Goal: Navigation & Orientation: Find specific page/section

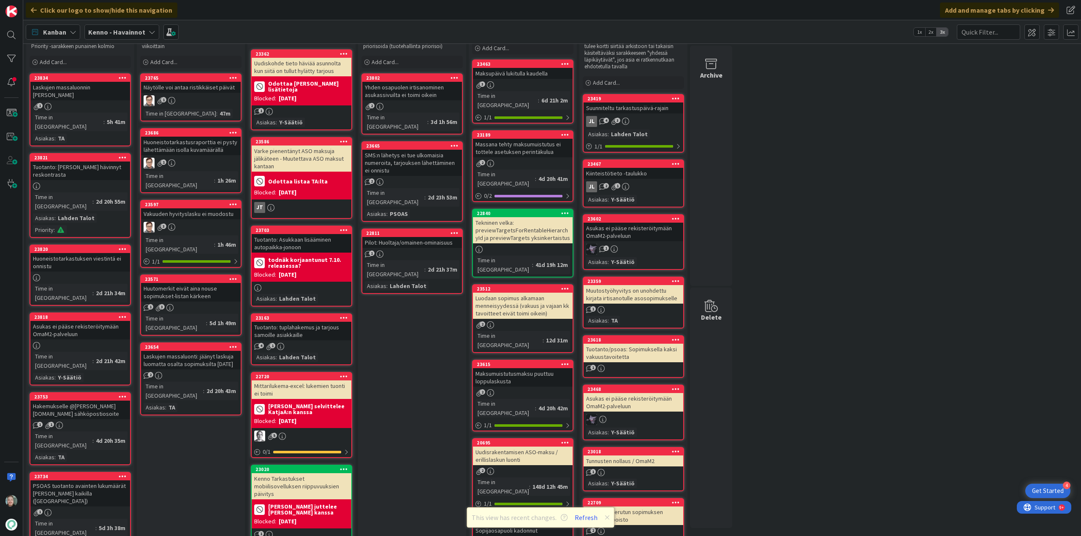
scroll to position [42, 0]
click at [59, 103] on div "1" at bounding box center [80, 106] width 100 height 7
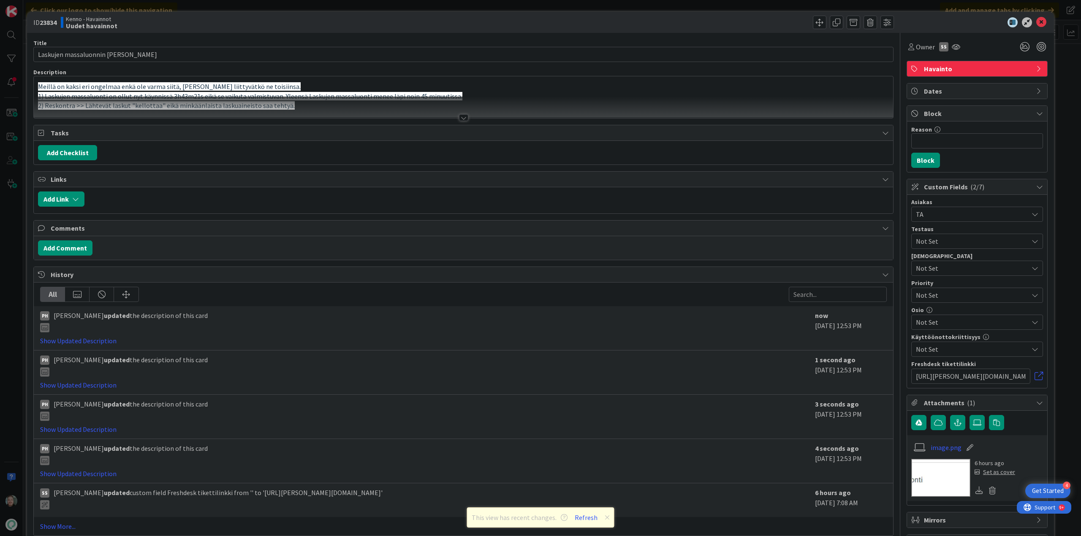
click at [459, 116] on div at bounding box center [463, 117] width 9 height 7
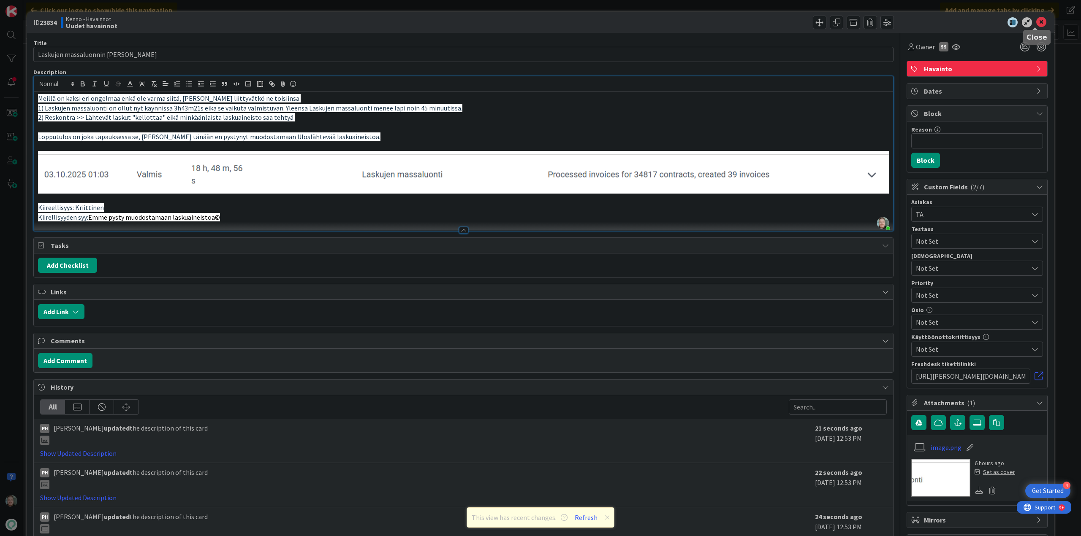
click at [1037, 21] on icon at bounding box center [1041, 22] width 10 height 10
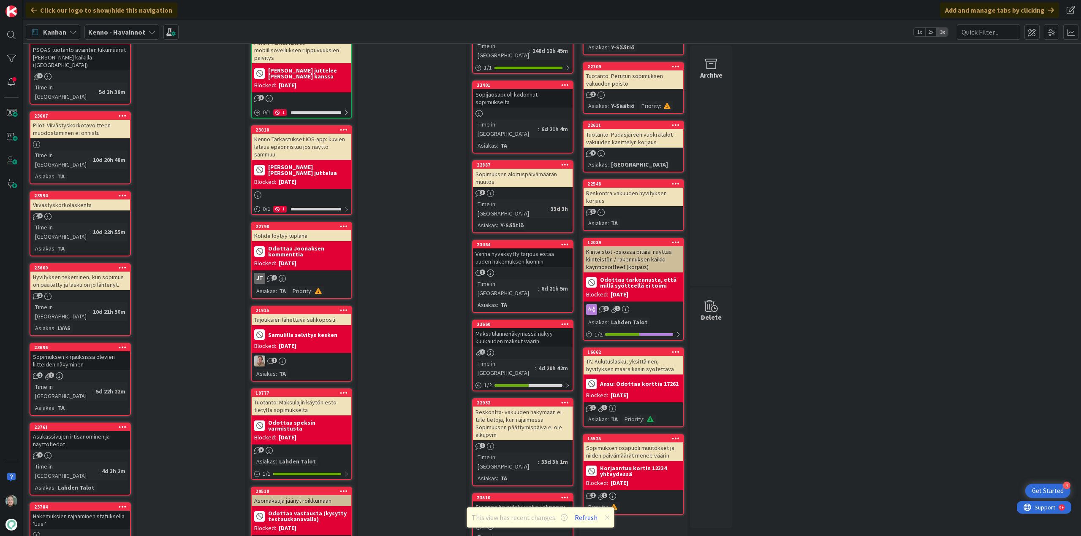
scroll to position [464, 0]
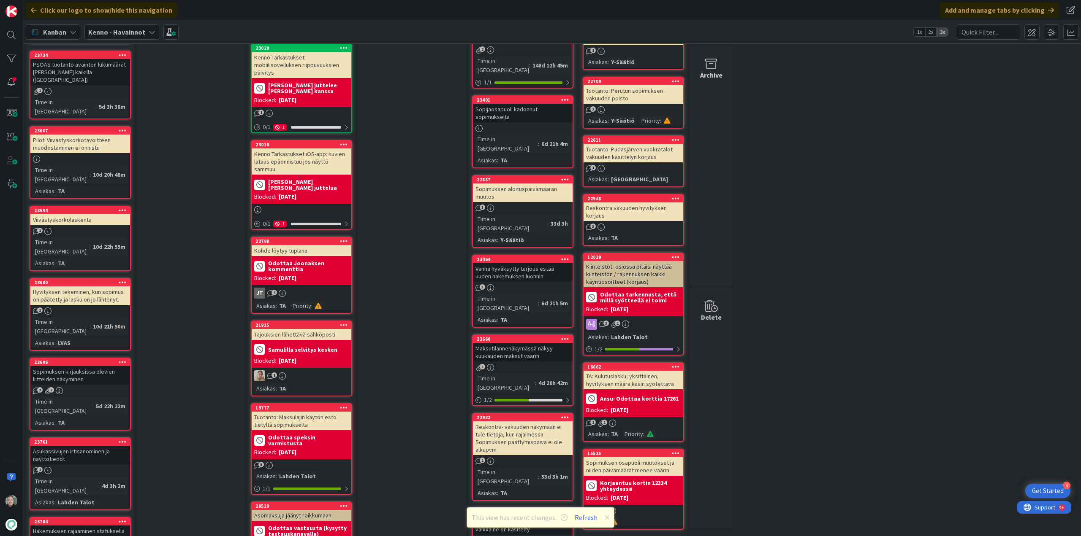
click at [100, 287] on div "Hyvityksen tekeminen, kun sopimus on päätetty ja lasku on jo lähtenyt." at bounding box center [80, 296] width 100 height 19
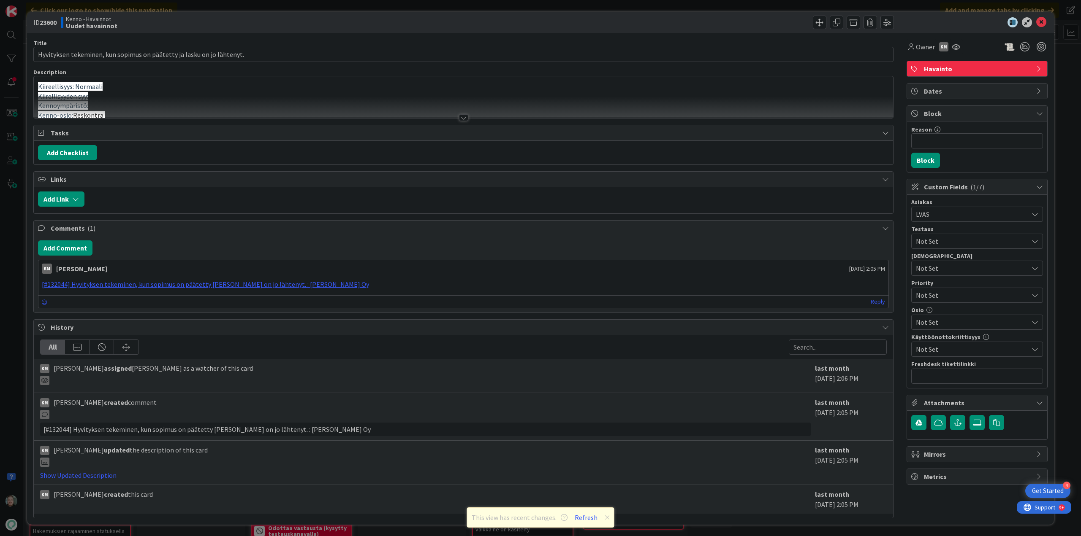
click at [453, 116] on div at bounding box center [463, 108] width 859 height 22
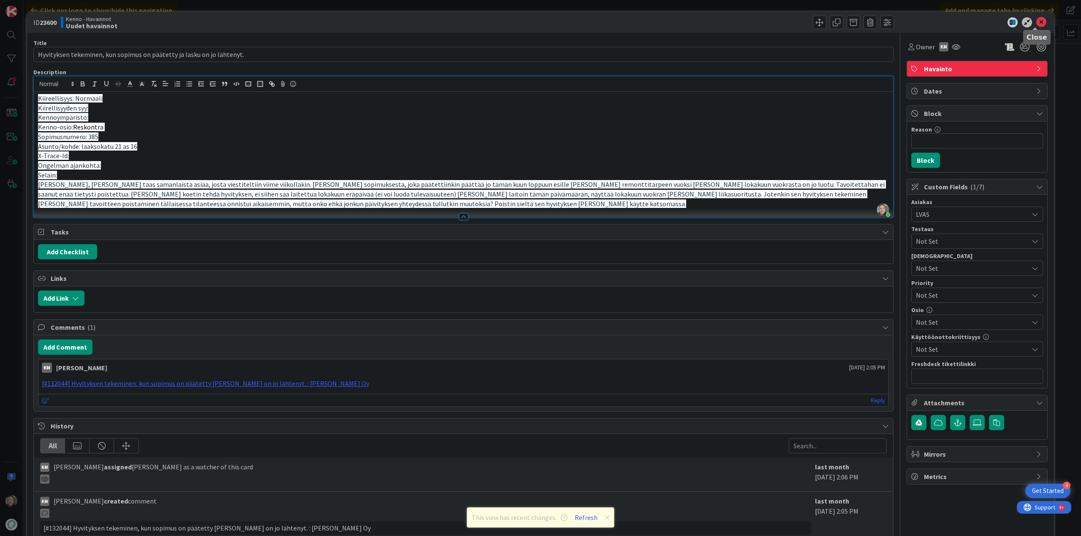
click at [1037, 18] on icon at bounding box center [1041, 22] width 10 height 10
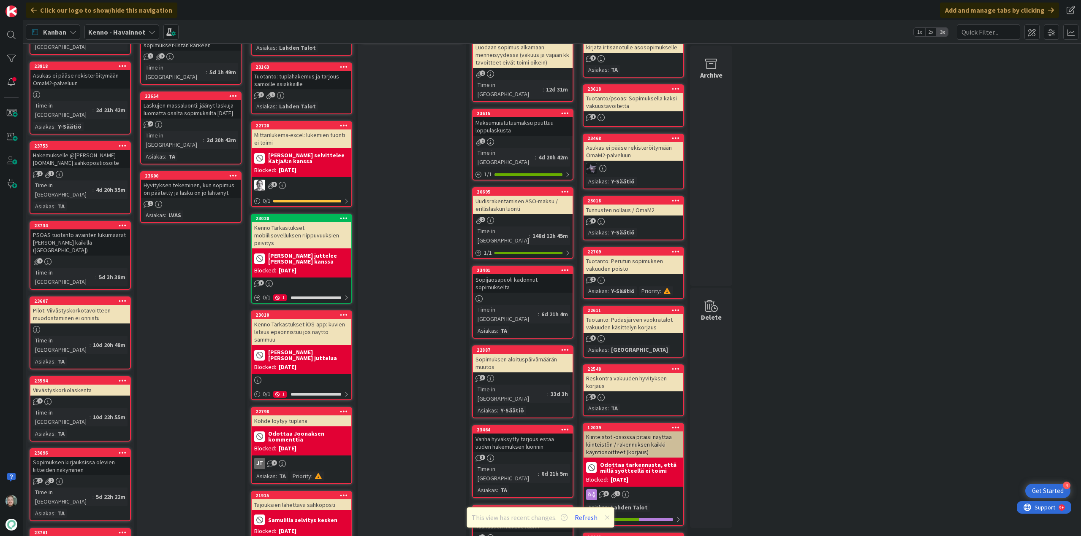
scroll to position [253, 0]
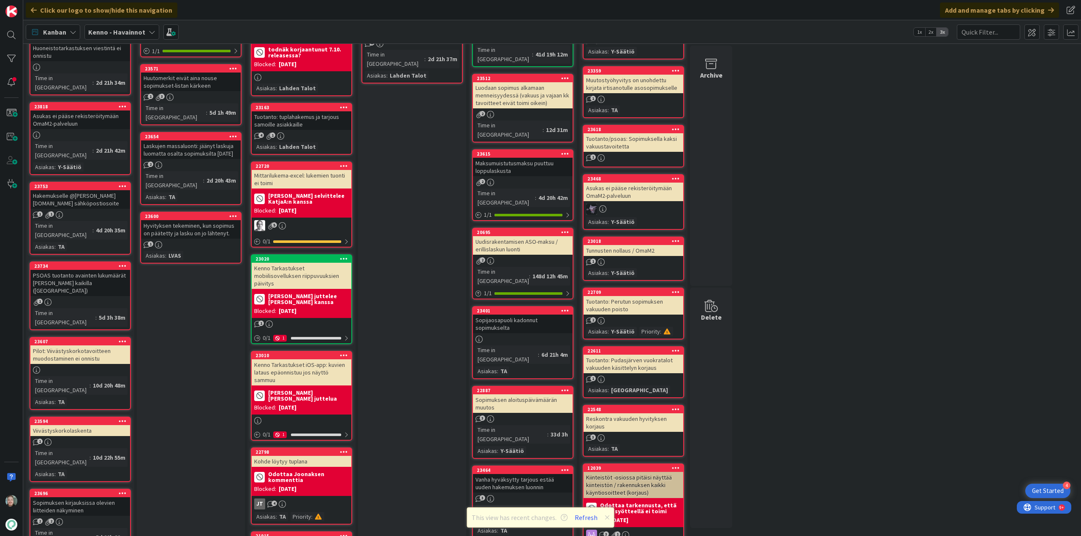
click at [104, 346] on div "Pilot: Viivästyskorkotavoitteen muodostaminen ei onnistu" at bounding box center [80, 355] width 100 height 19
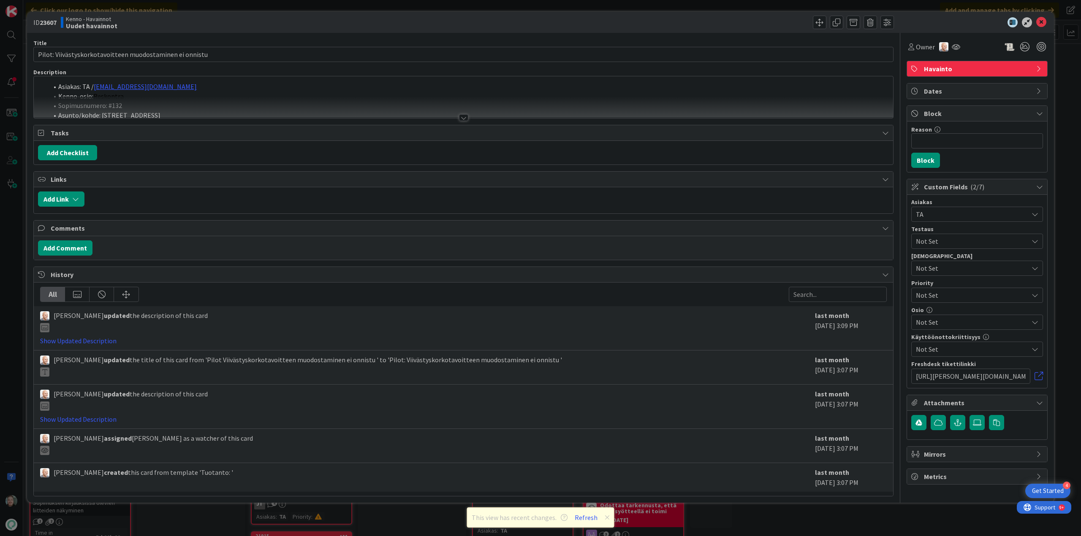
click at [465, 117] on div at bounding box center [463, 117] width 9 height 7
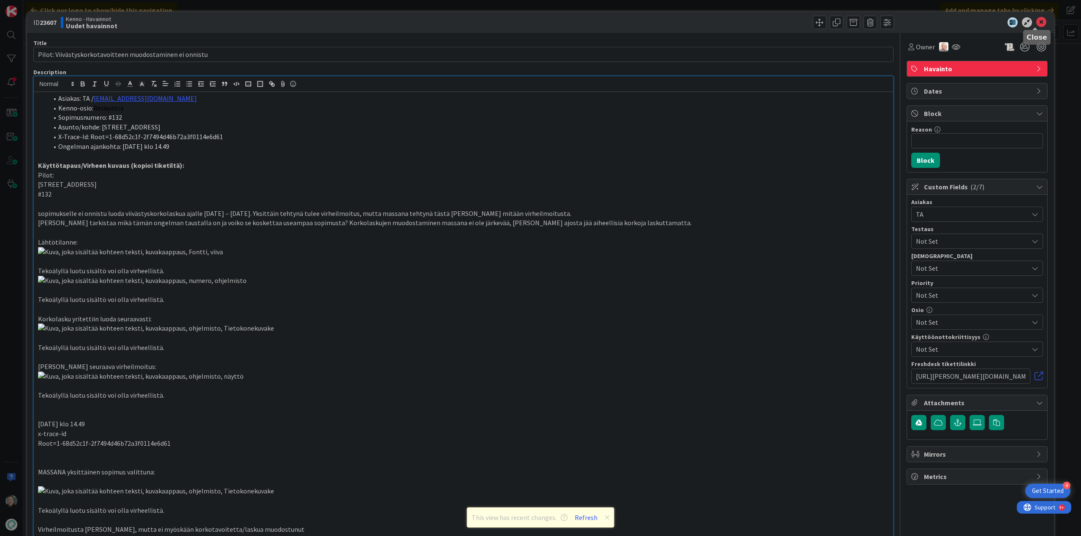
click at [1036, 23] on icon at bounding box center [1041, 22] width 10 height 10
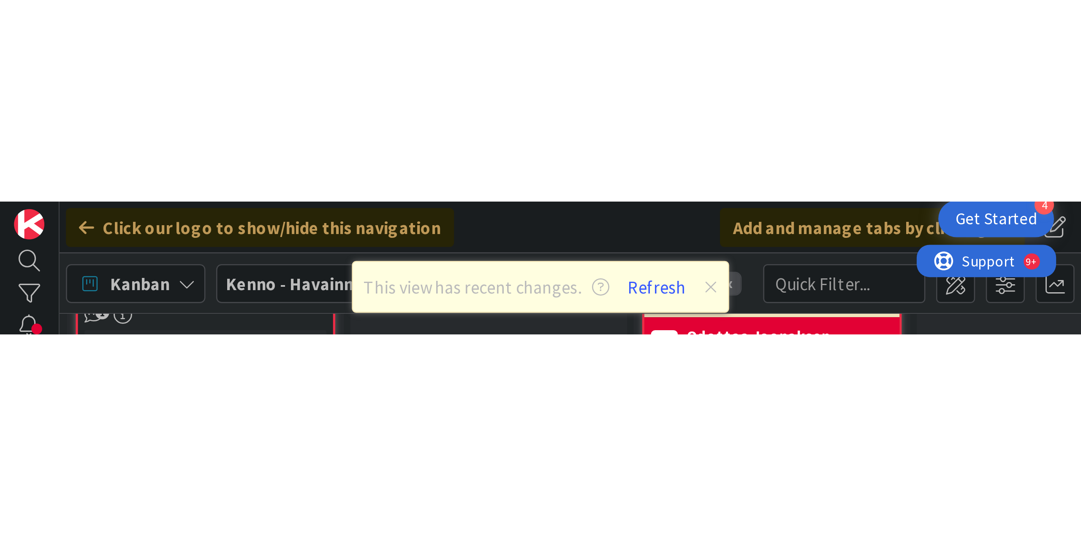
scroll to position [675, 0]
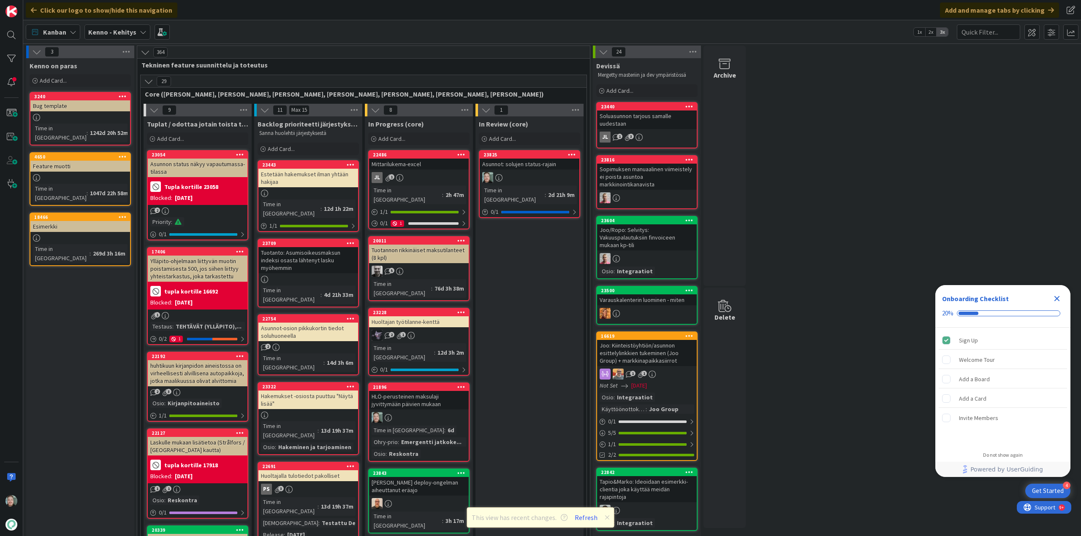
scroll to position [295, 0]
click at [554, 173] on div at bounding box center [529, 177] width 100 height 11
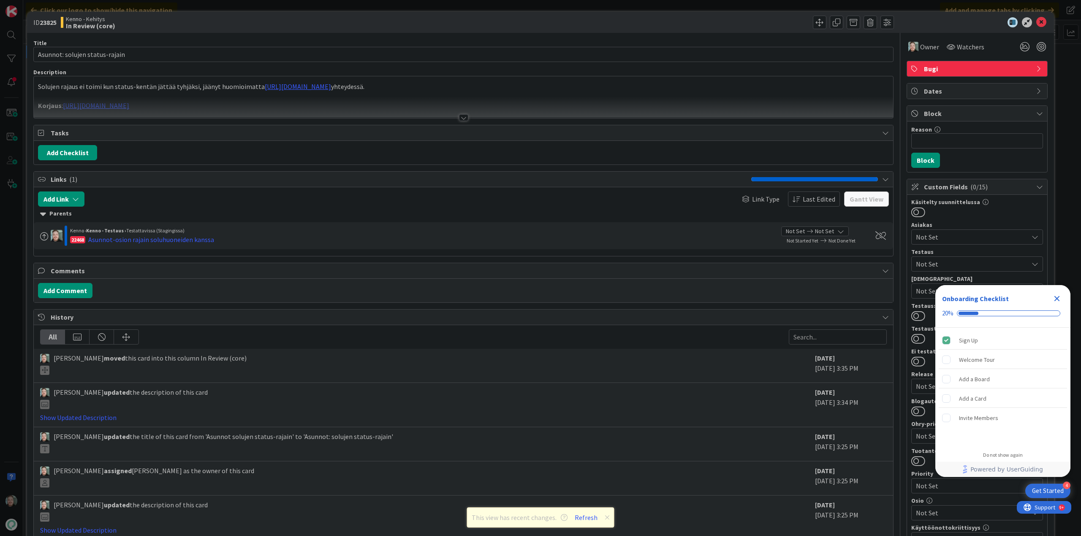
click at [1058, 297] on icon "Close Checklist" at bounding box center [1056, 298] width 5 height 5
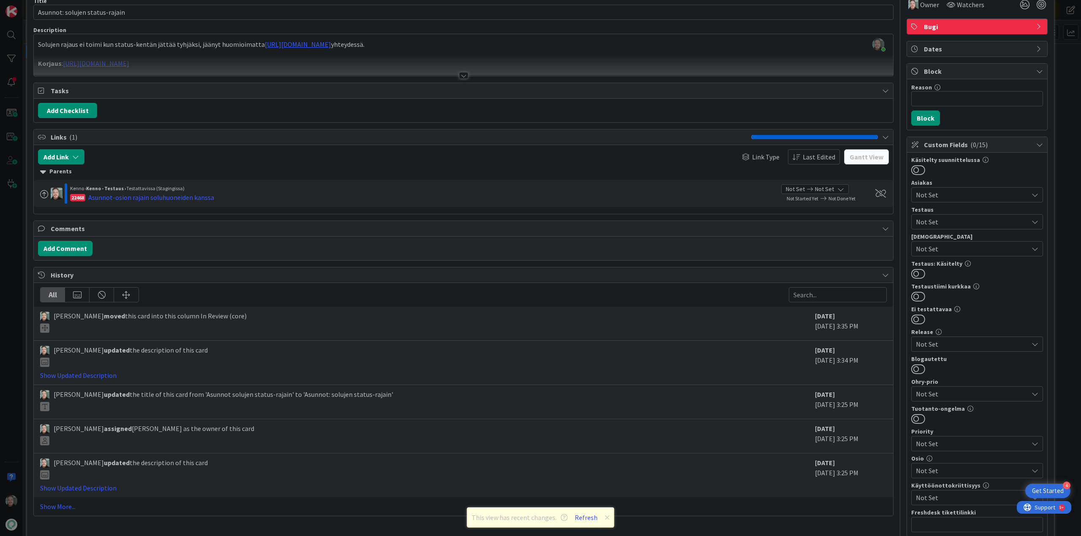
click at [1031, 347] on icon at bounding box center [1034, 344] width 7 height 7
click at [949, 136] on link "2025-10-01" at bounding box center [975, 136] width 134 height 15
click at [1056, 218] on div "ID 23825 Kenno - Kehitys In Review (core) Title 30 / 128 Asunnot: solujen statu…" at bounding box center [540, 268] width 1081 height 536
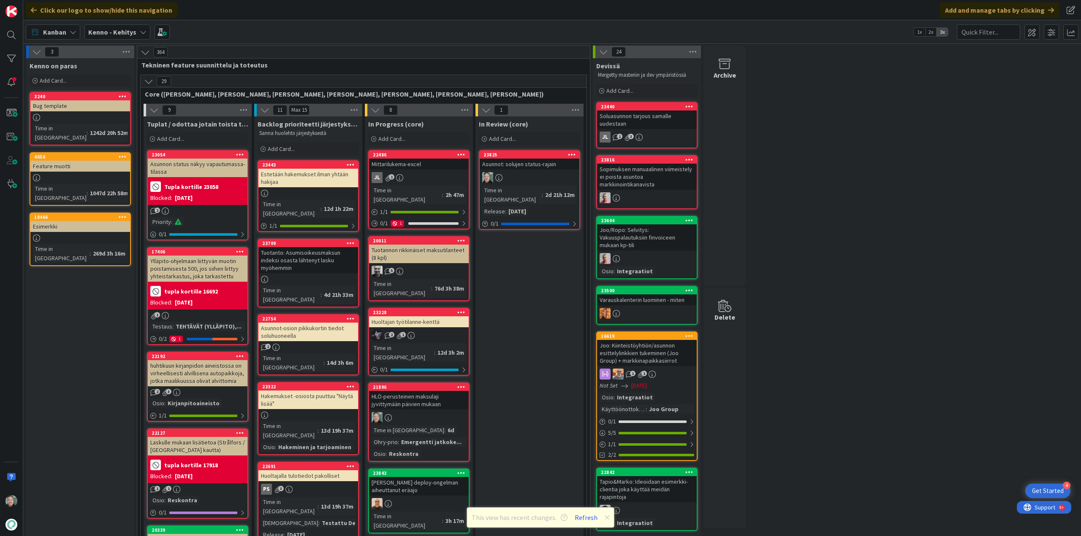
click at [545, 172] on div "23825 Asunnot: solujen status-rajain Time in Column : 2d 21h 12m Release : 2025…" at bounding box center [529, 190] width 101 height 80
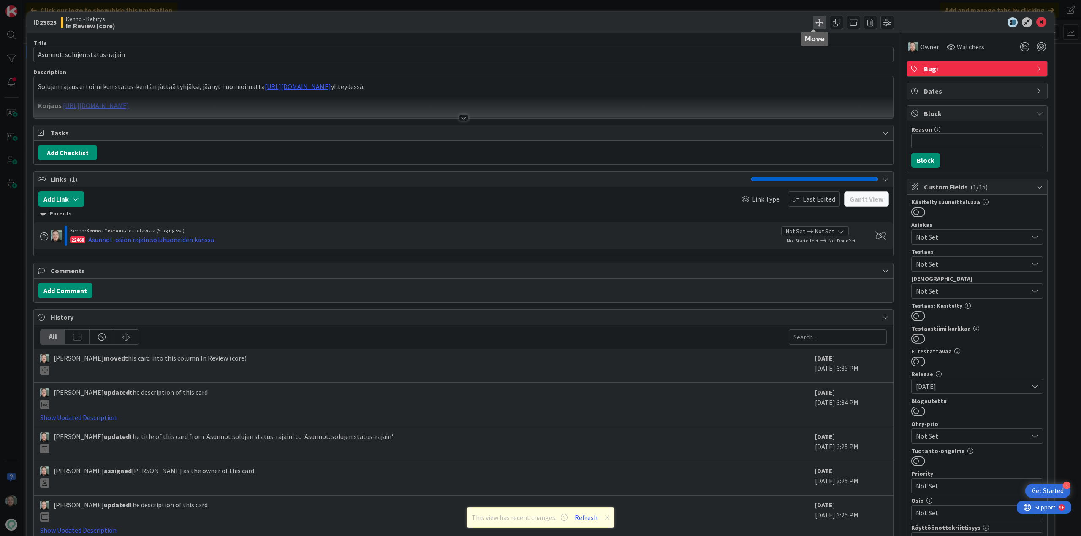
click at [813, 25] on span at bounding box center [820, 23] width 14 height 14
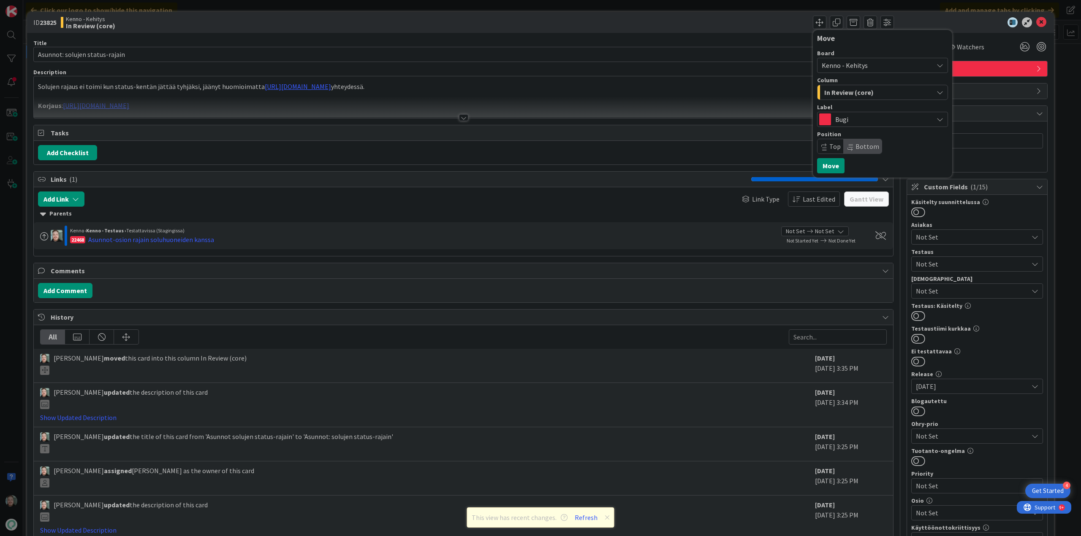
click at [856, 68] on span "Kenno - Kehitys" at bounding box center [844, 65] width 46 height 8
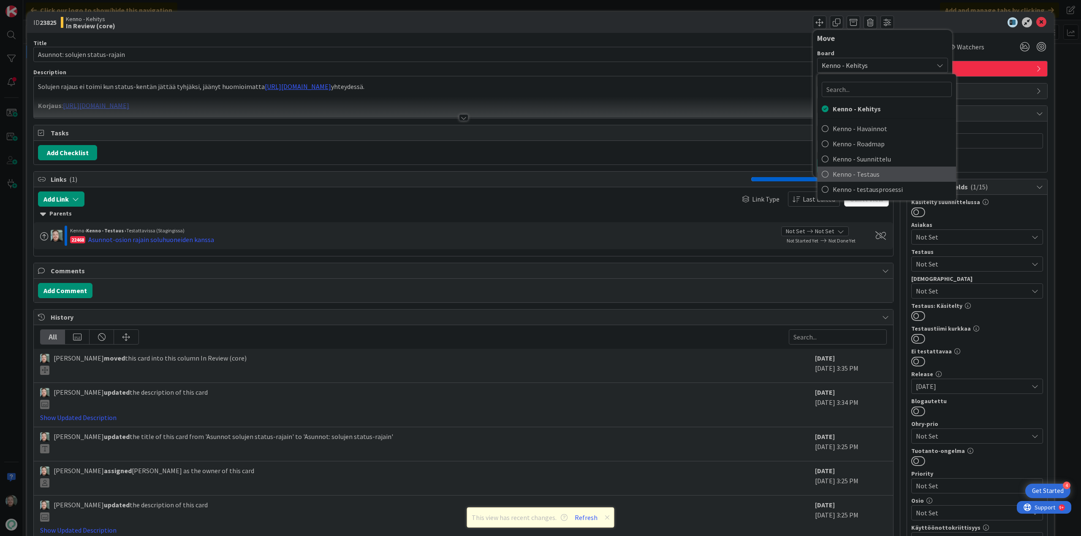
click at [867, 171] on span "Kenno - Testaus" at bounding box center [891, 174] width 119 height 13
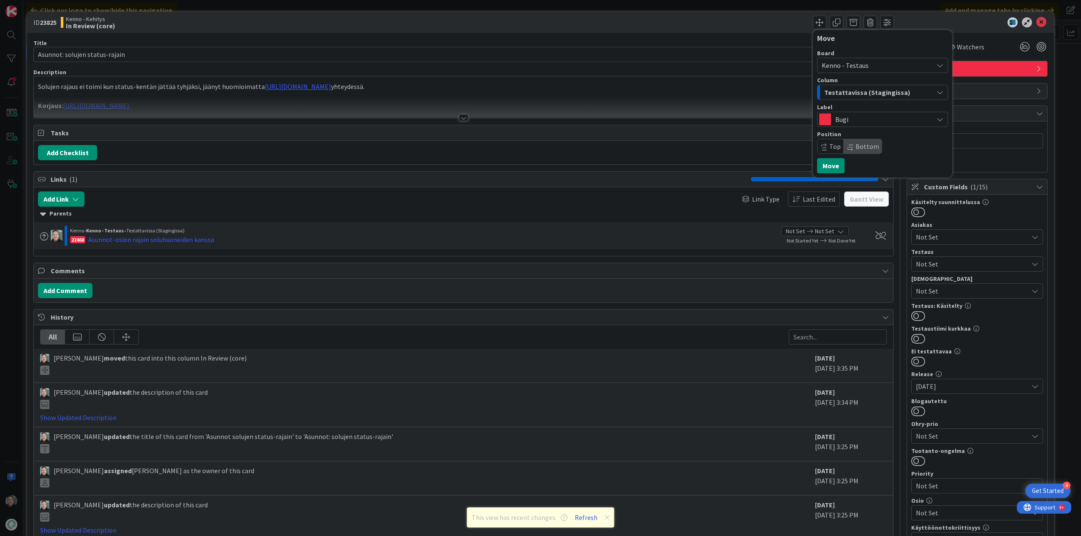
click at [861, 93] on span "Testattavissa (Stagingissa)" at bounding box center [867, 92] width 86 height 11
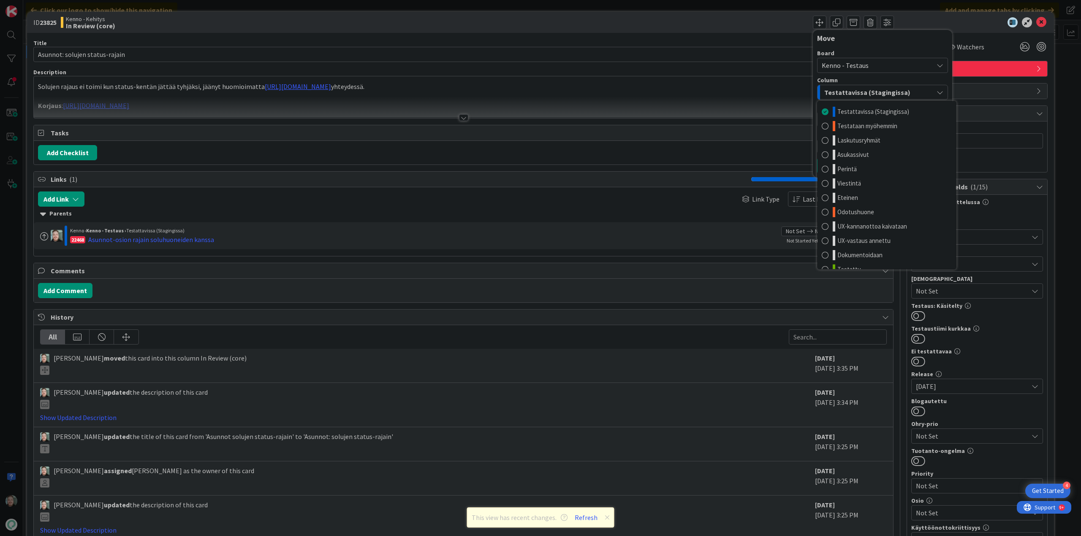
click at [861, 93] on span "Testattavissa (Stagingissa)" at bounding box center [867, 92] width 86 height 11
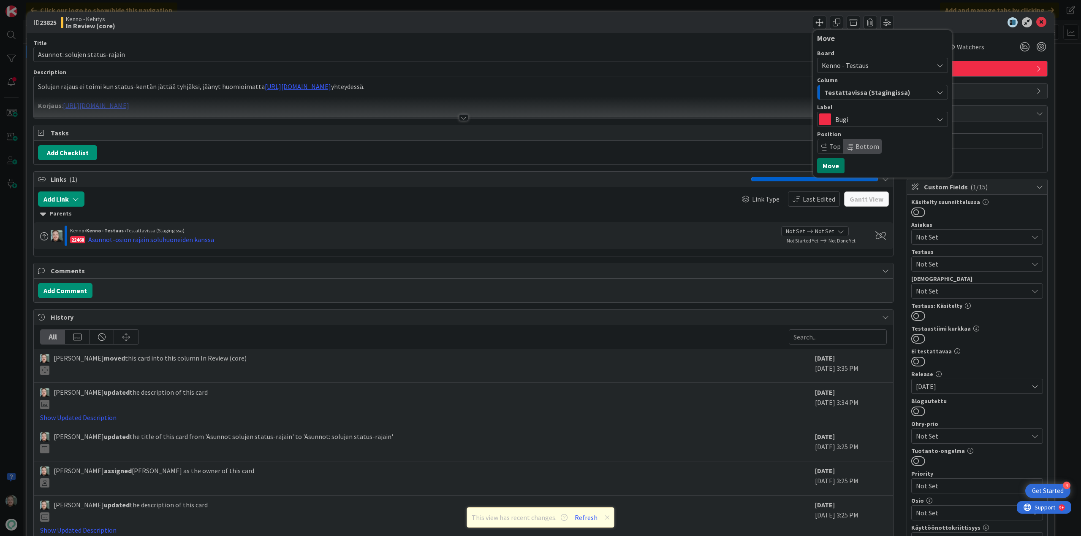
click at [829, 164] on button "Move" at bounding box center [830, 165] width 27 height 15
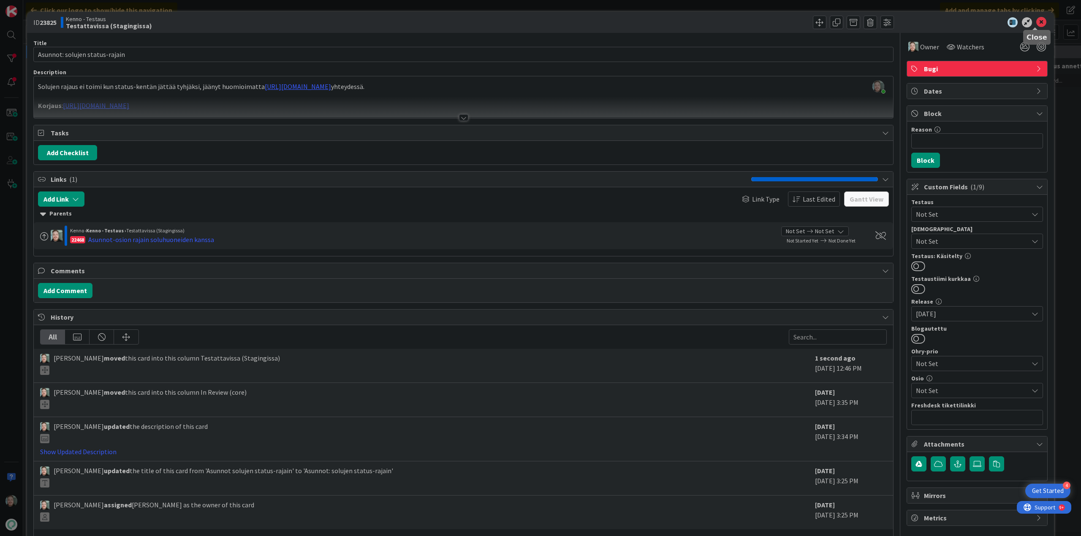
click at [1036, 22] on icon at bounding box center [1041, 22] width 10 height 10
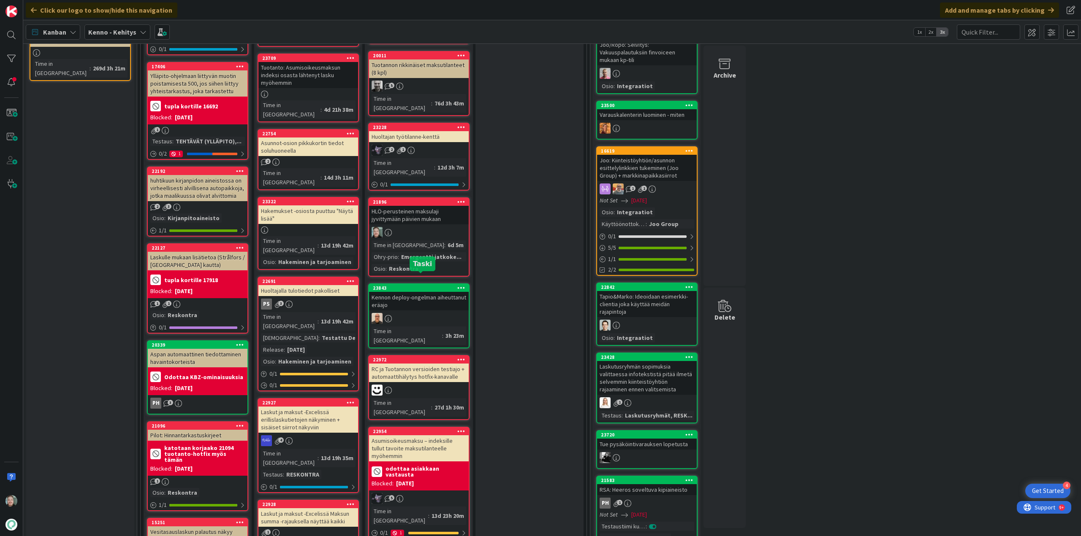
scroll to position [211, 0]
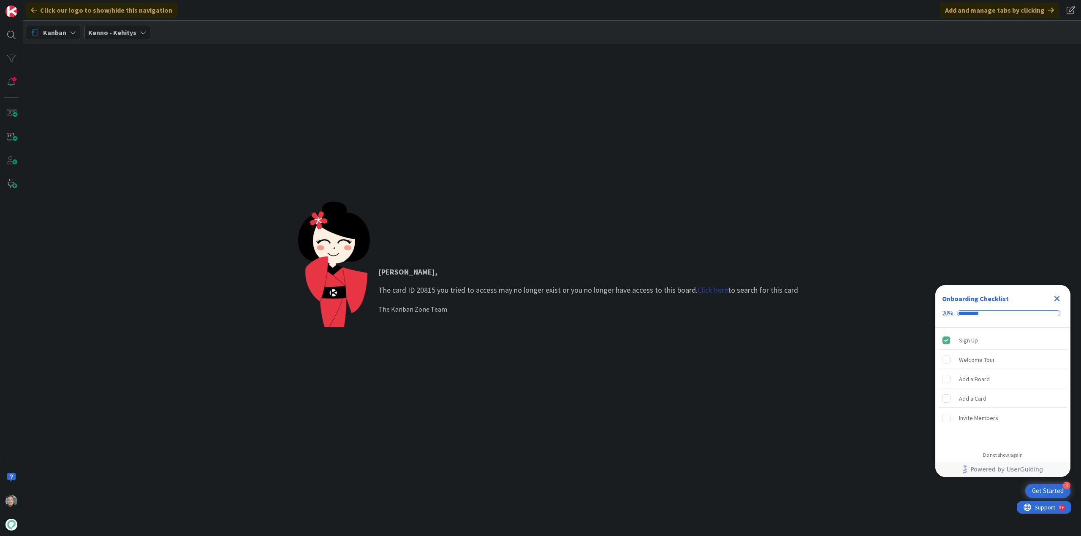
click at [716, 291] on link "Click here" at bounding box center [712, 290] width 30 height 10
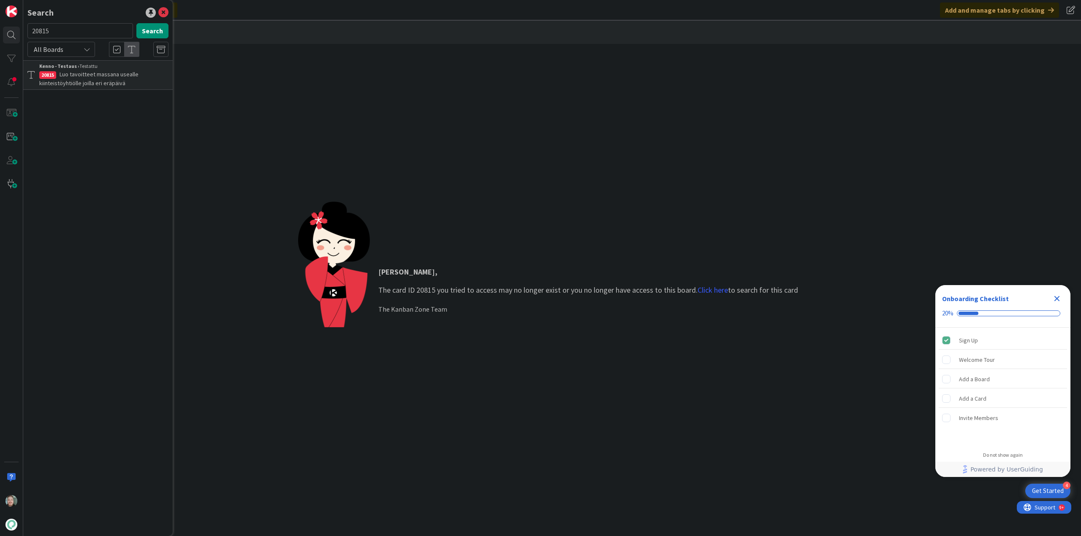
click at [76, 75] on span "Luo tavoitteet massana usealle kiinteistöyhtiölle joilla eri eräpäivä" at bounding box center [88, 78] width 99 height 16
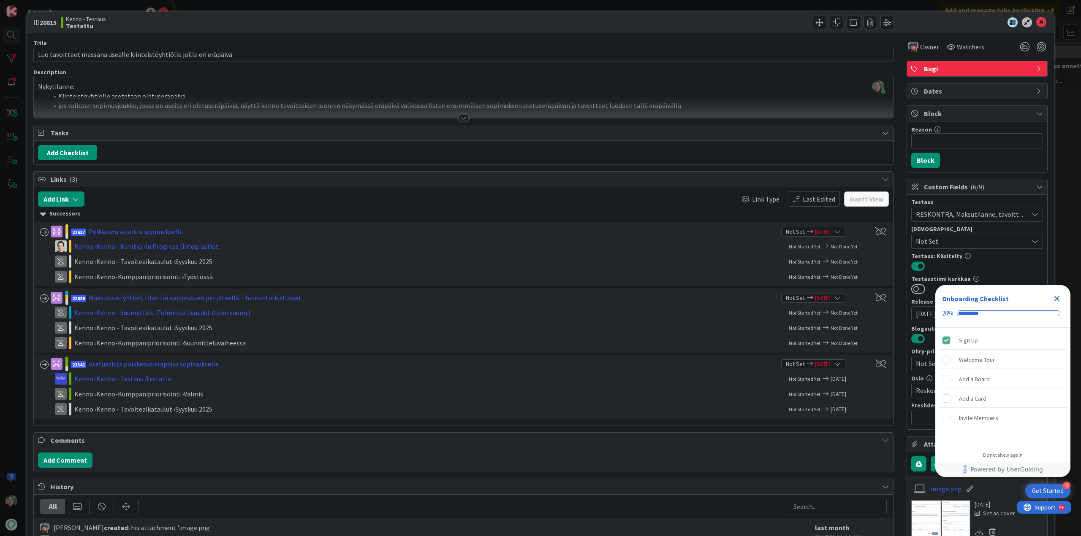
click at [459, 116] on div at bounding box center [463, 117] width 9 height 7
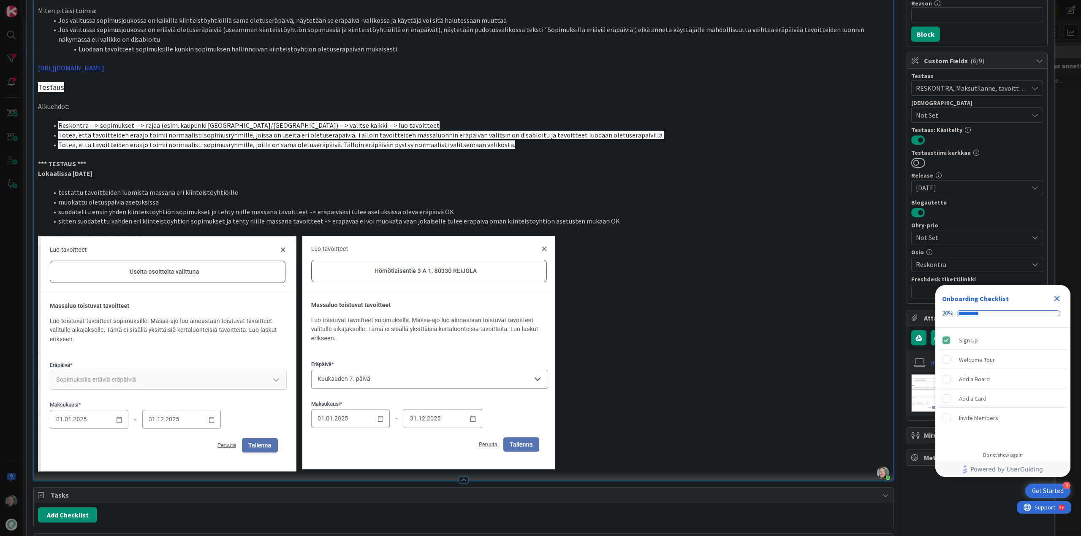
scroll to position [127, 0]
click at [1058, 295] on icon "Close Checklist" at bounding box center [1056, 299] width 10 height 10
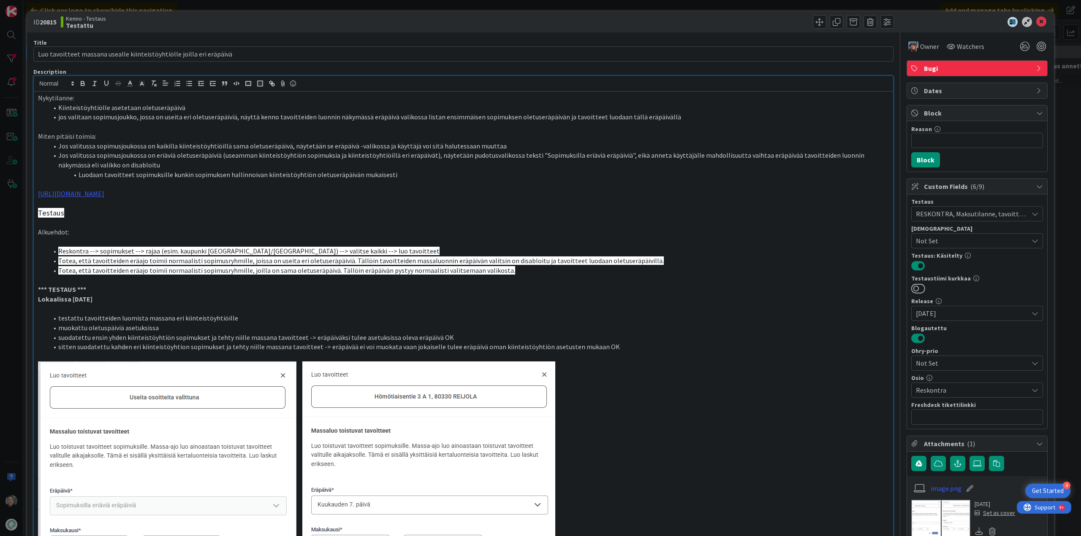
scroll to position [0, 0]
click at [1039, 21] on icon at bounding box center [1041, 22] width 10 height 10
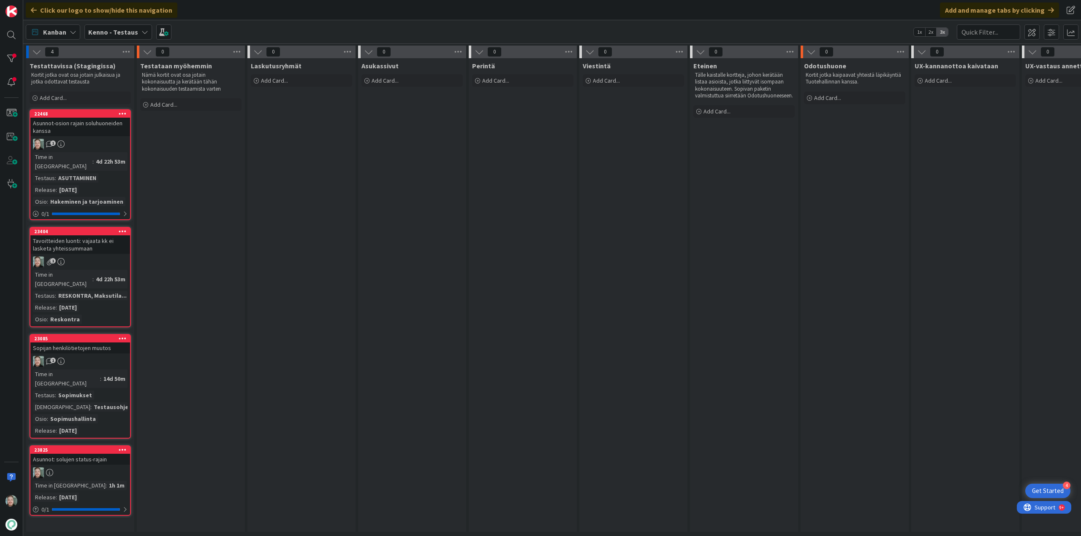
click at [98, 335] on div "23085 Sopijan henkilötietojen muutos 1 Time in Column : 14d 50m Testaus : Sopim…" at bounding box center [80, 386] width 101 height 105
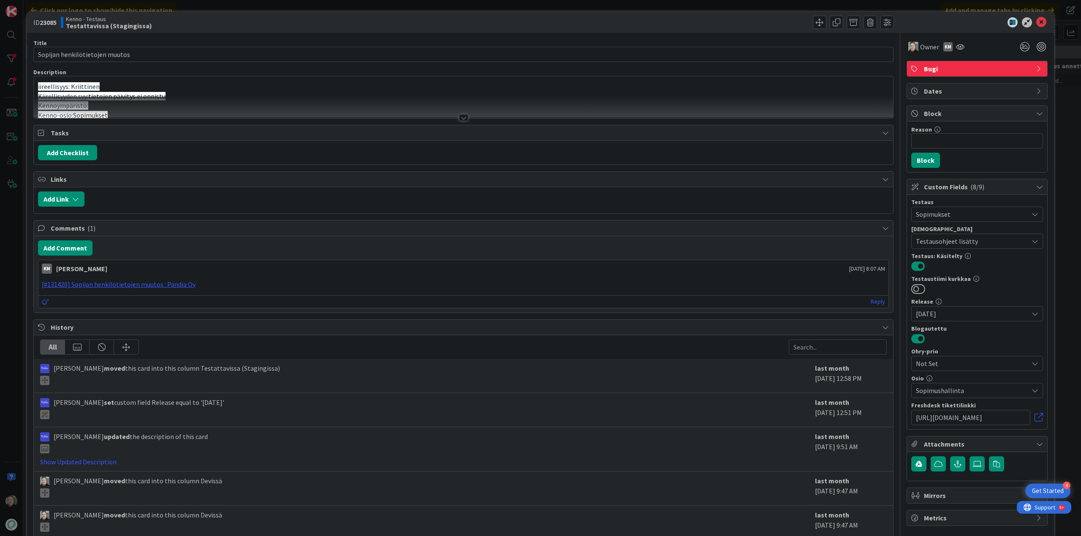
click at [460, 117] on div at bounding box center [463, 117] width 9 height 7
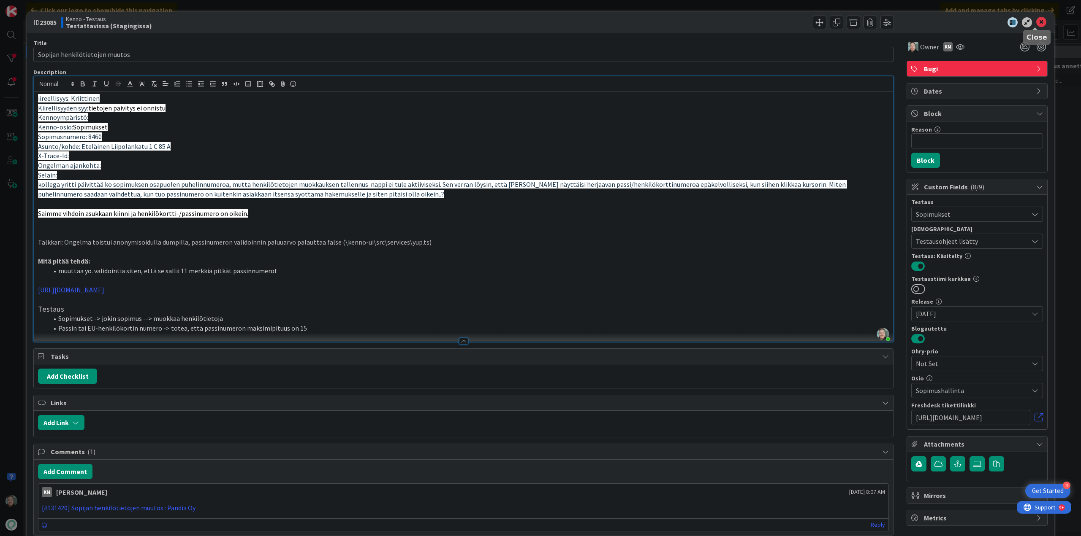
click at [1036, 25] on icon at bounding box center [1041, 22] width 10 height 10
